Goal: Task Accomplishment & Management: Use online tool/utility

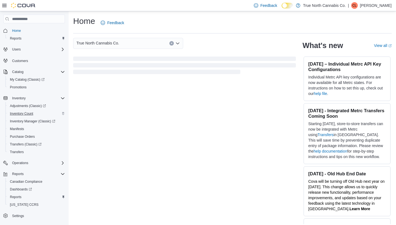
click at [28, 114] on span "Inventory Count" at bounding box center [21, 114] width 23 height 4
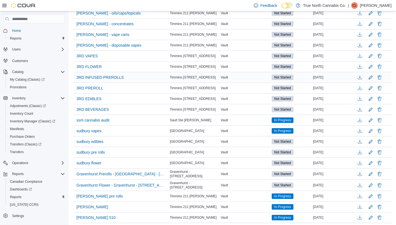
scroll to position [104, 0]
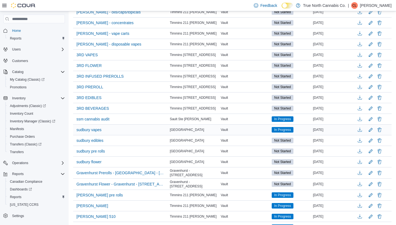
click at [284, 129] on span "In Progress" at bounding box center [282, 129] width 17 height 5
click at [79, 131] on span "sudbury vapes" at bounding box center [88, 129] width 25 height 5
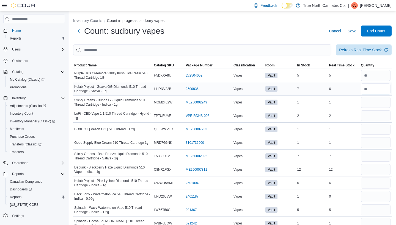
click at [372, 90] on input "number" at bounding box center [375, 89] width 30 height 11
type input "*"
click at [371, 102] on input "number" at bounding box center [375, 102] width 30 height 11
type input "*"
